Goal: Transaction & Acquisition: Purchase product/service

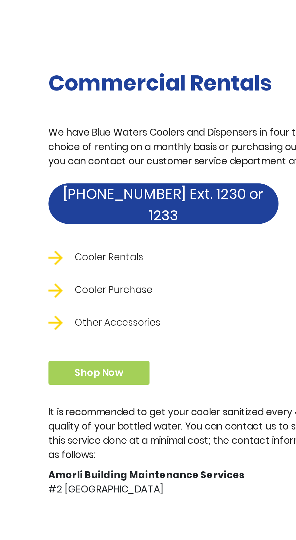
scroll to position [62, 0]
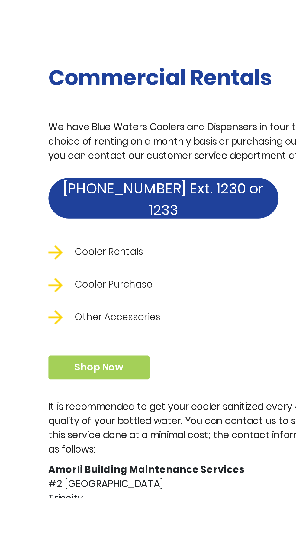
click at [97, 434] on li "Cooler Purchase" at bounding box center [148, 432] width 209 height 8
click at [132, 432] on li "Cooler Purchase" at bounding box center [148, 432] width 209 height 8
click at [89, 468] on link "Shop Now" at bounding box center [69, 473] width 51 height 12
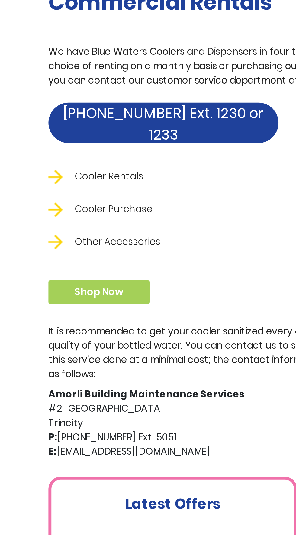
scroll to position [126, 0]
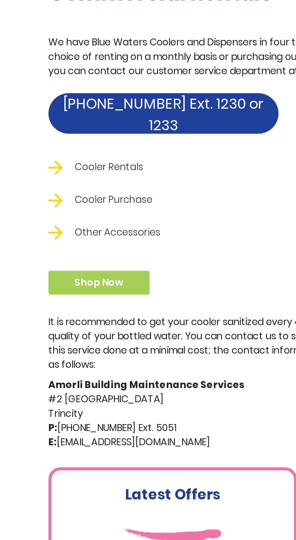
click at [74, 413] on link "Shop Now" at bounding box center [69, 409] width 51 height 12
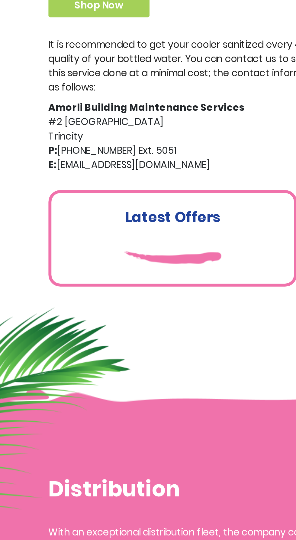
scroll to position [269, 0]
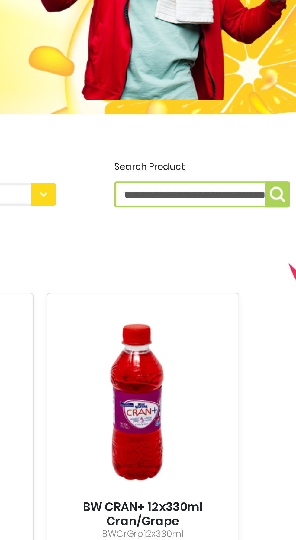
scroll to position [1, 0]
